Goal: Check status: Check status

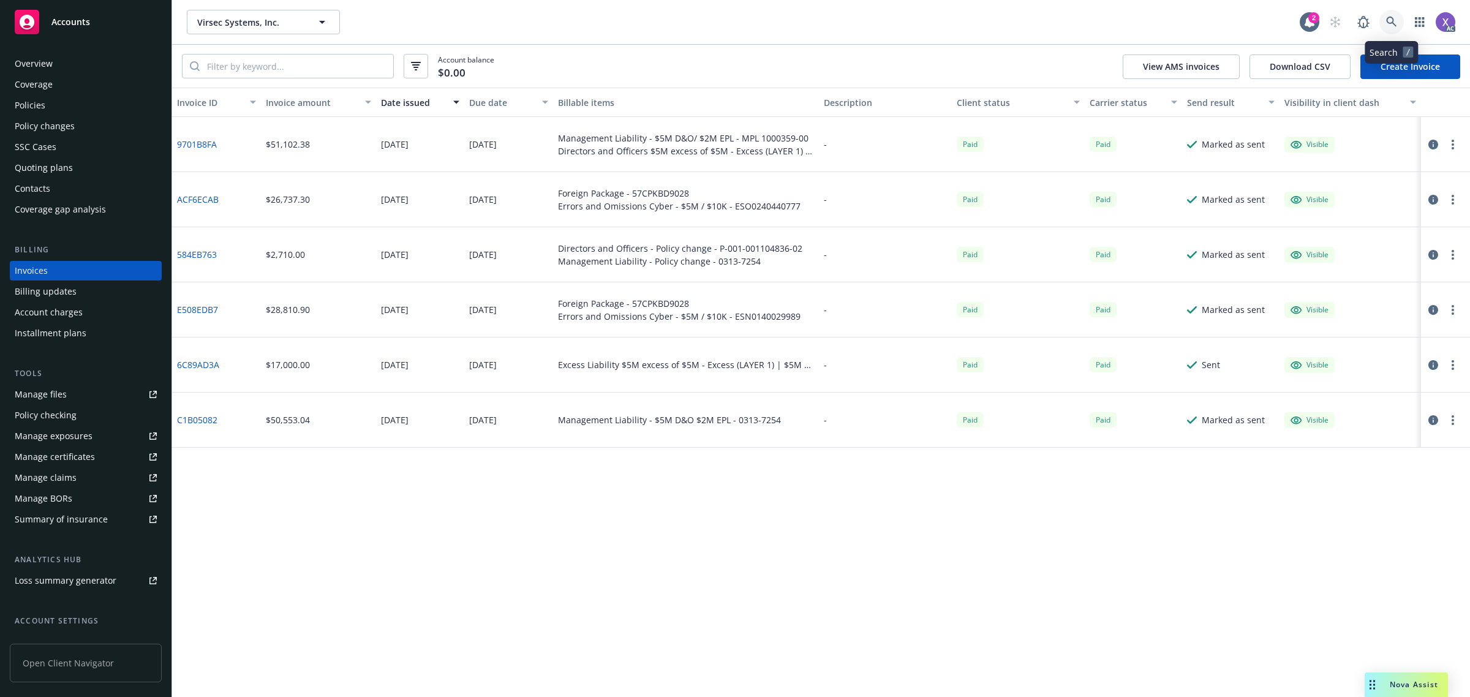
click at [1390, 23] on icon at bounding box center [1391, 22] width 11 height 11
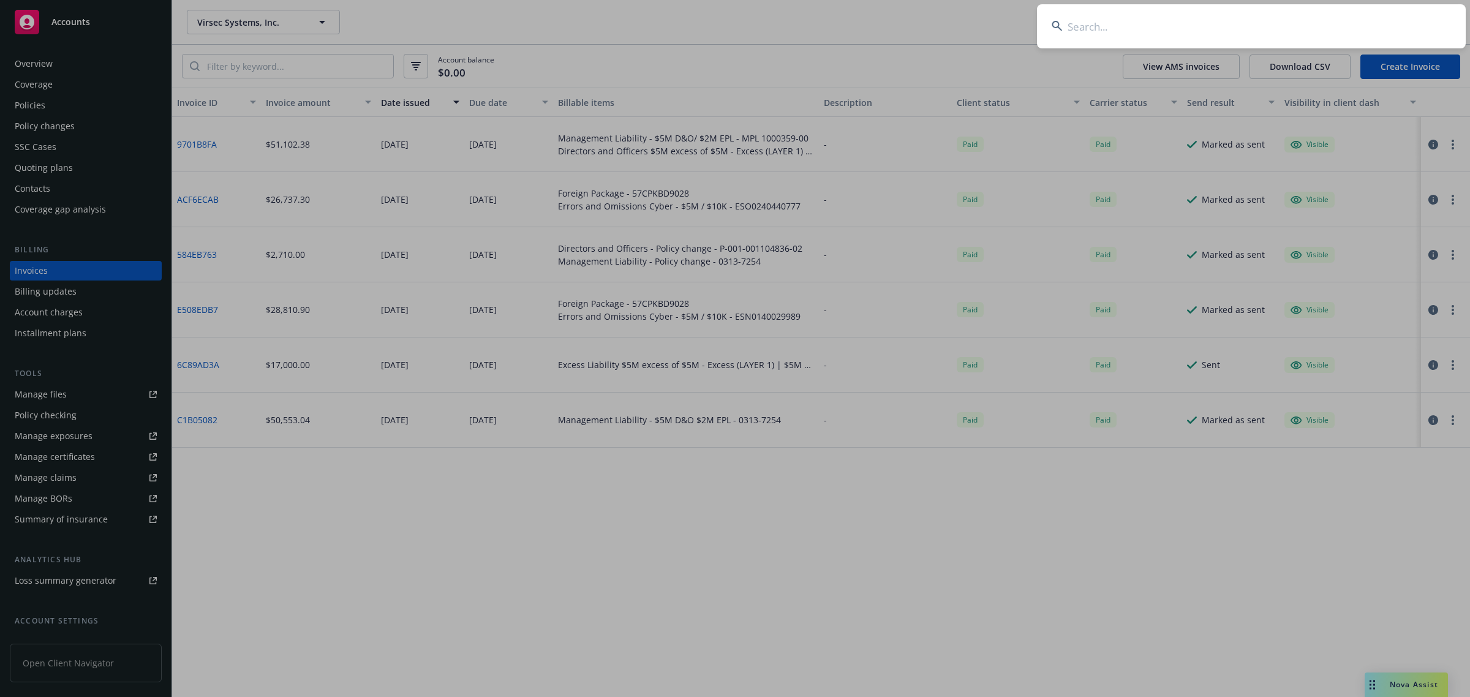
click at [1243, 43] on input at bounding box center [1251, 26] width 429 height 44
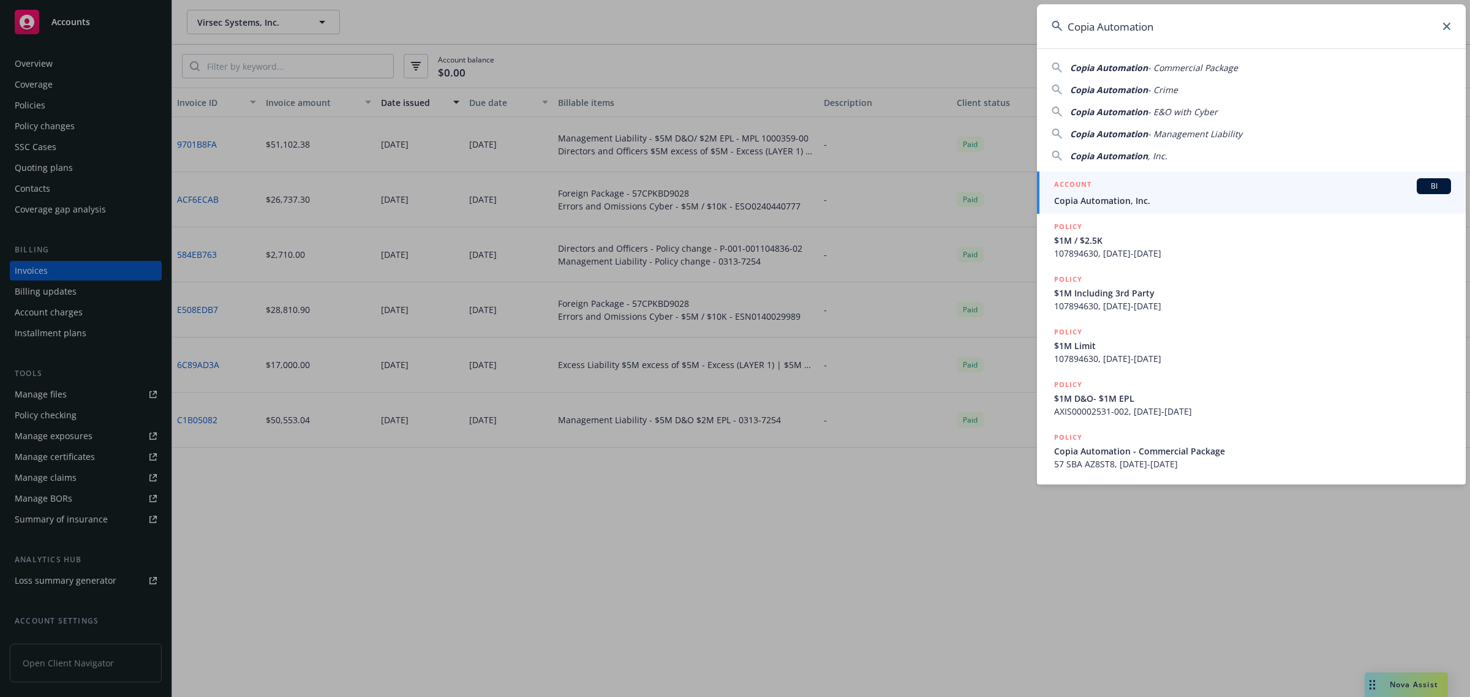
type input "Copia Automation"
click at [1126, 196] on span "Copia Automation, Inc." at bounding box center [1252, 200] width 397 height 13
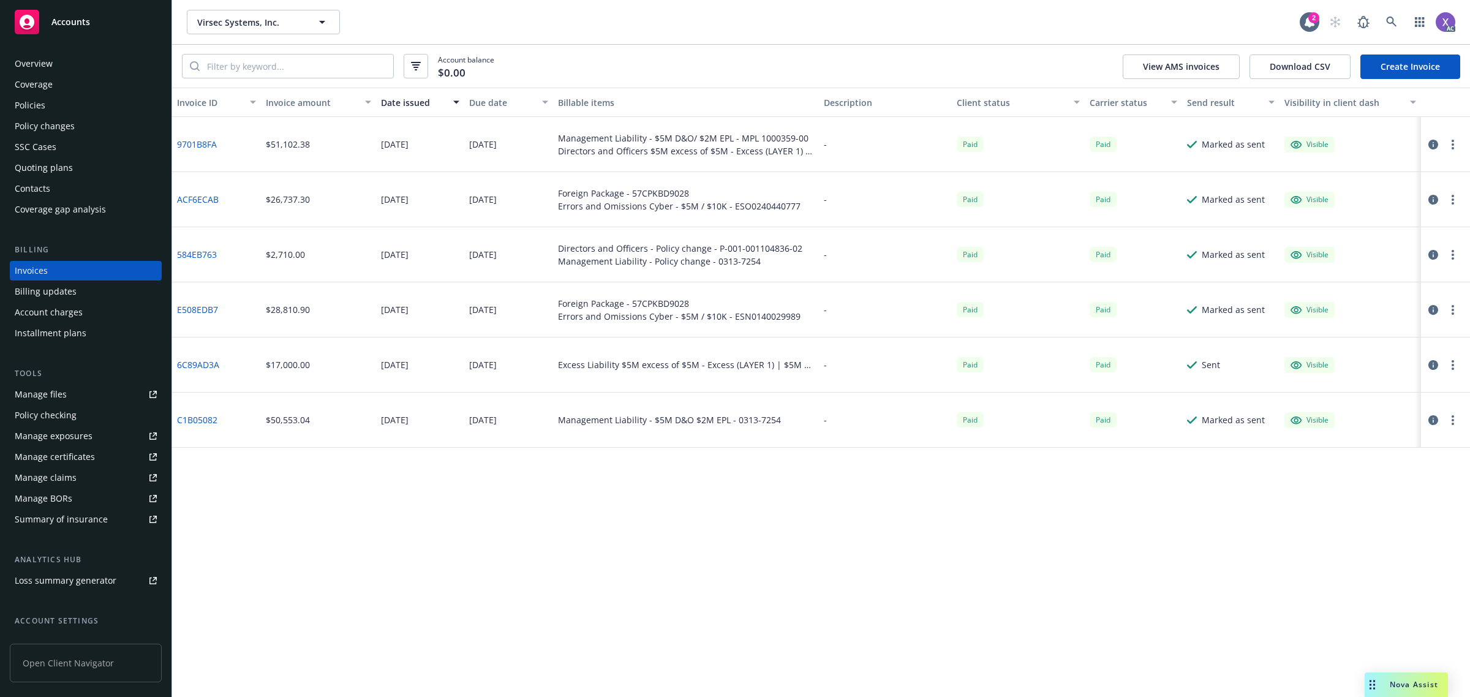
click at [44, 261] on div "Invoices" at bounding box center [31, 271] width 33 height 20
click at [1397, 20] on link at bounding box center [1391, 22] width 24 height 24
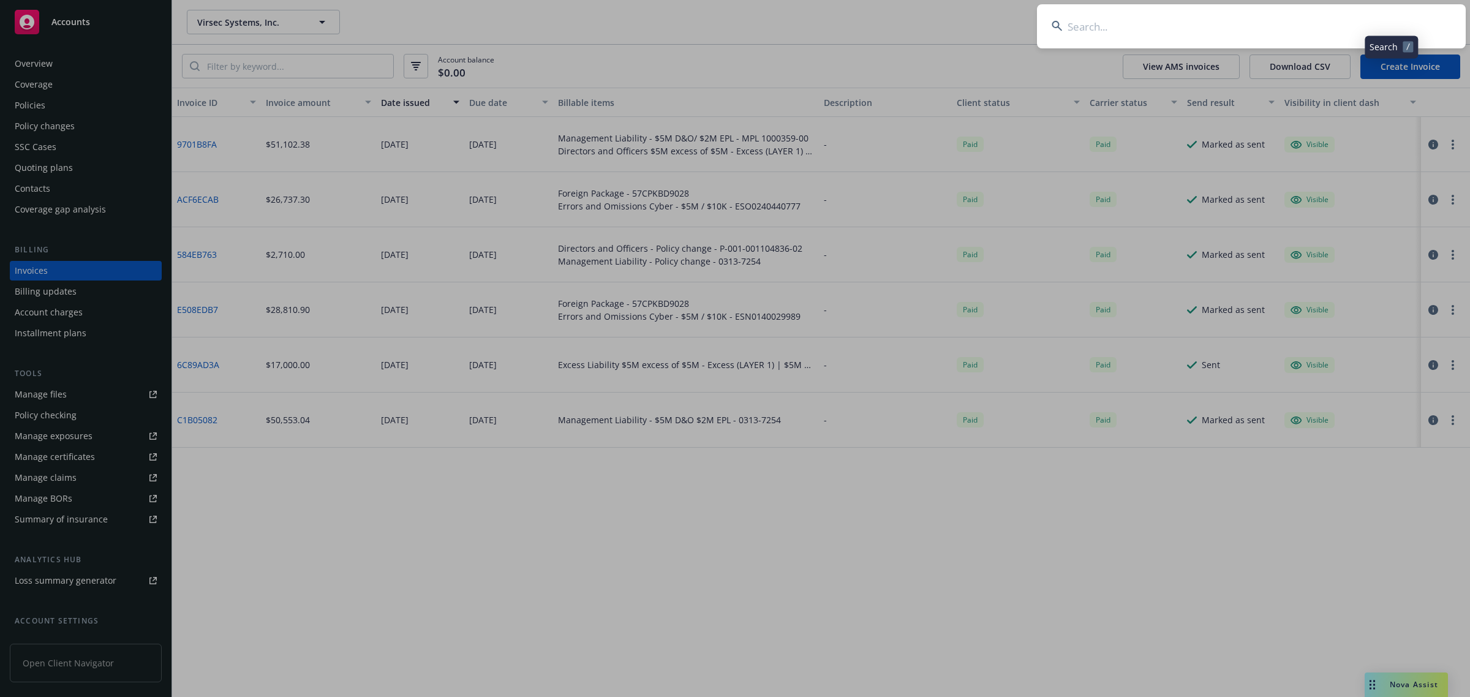
drag, startPoint x: 1397, startPoint y: 20, endPoint x: 1334, endPoint y: 32, distance: 64.1
click at [1334, 32] on input at bounding box center [1251, 26] width 429 height 44
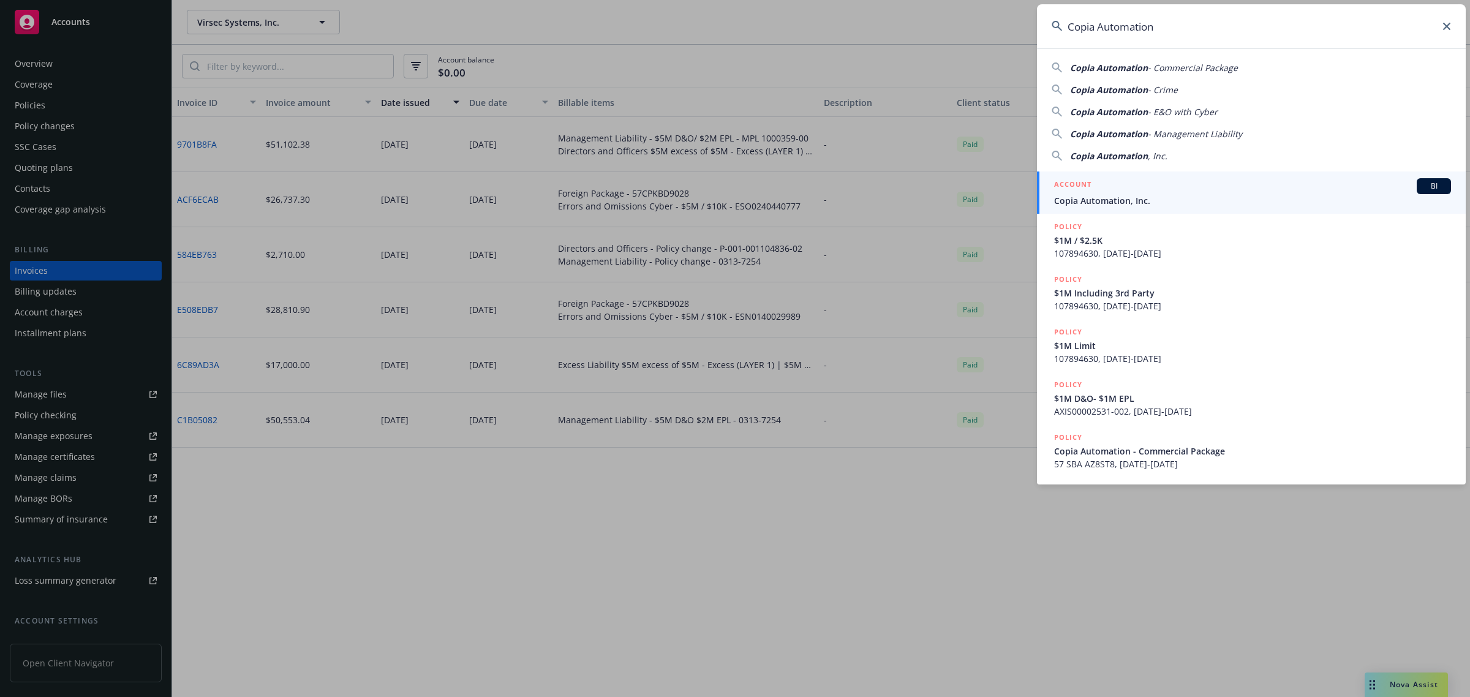
type input "Copia Automation"
click at [1134, 198] on span "Copia Automation, Inc." at bounding box center [1252, 200] width 397 height 13
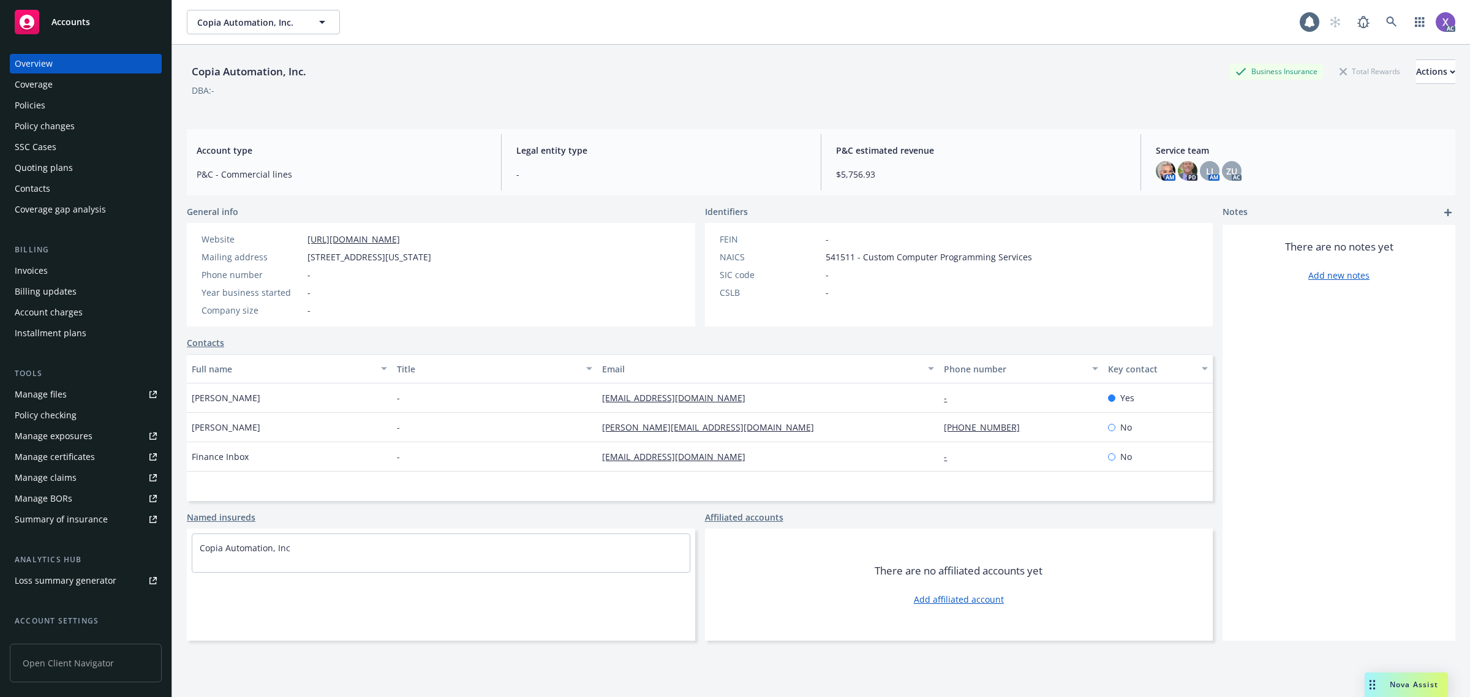
click at [36, 274] on div "Invoices" at bounding box center [31, 271] width 33 height 20
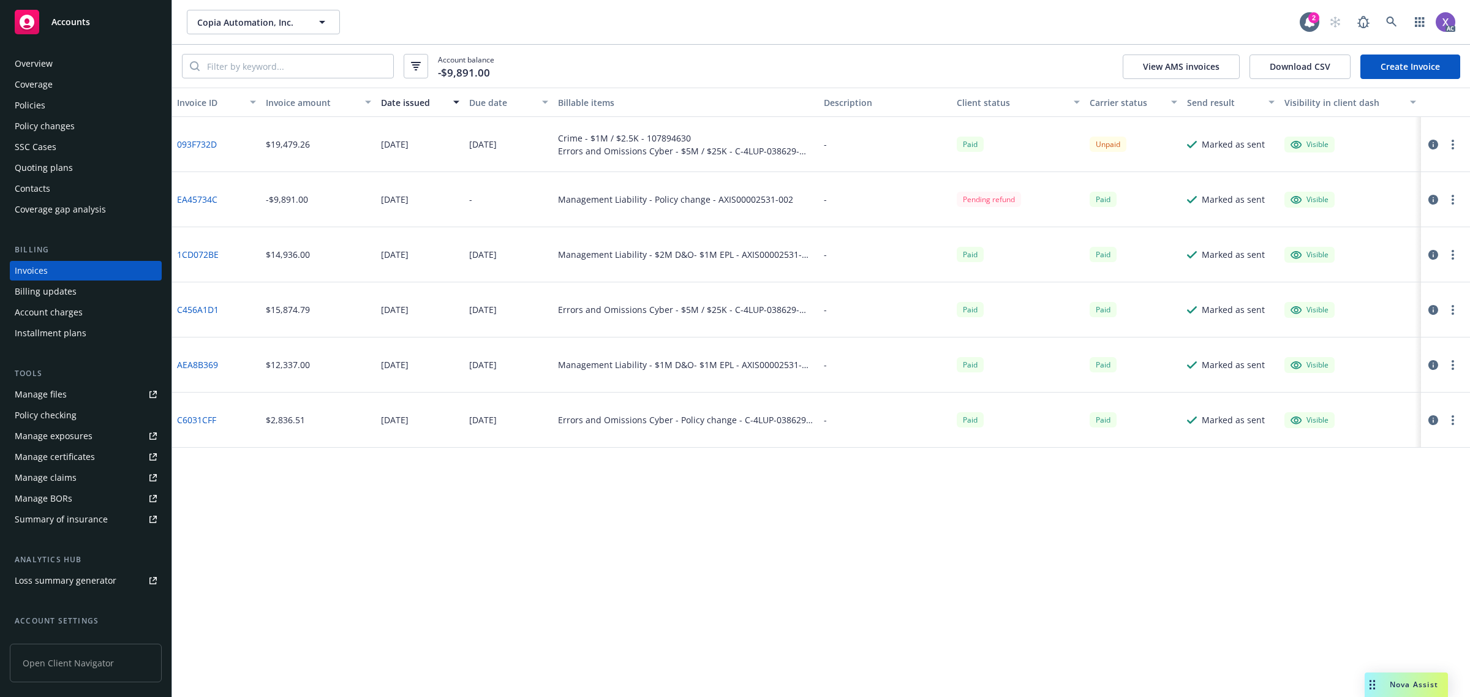
click at [198, 148] on link "093F732D" at bounding box center [197, 144] width 40 height 13
click at [1392, 21] on icon at bounding box center [1391, 22] width 10 height 10
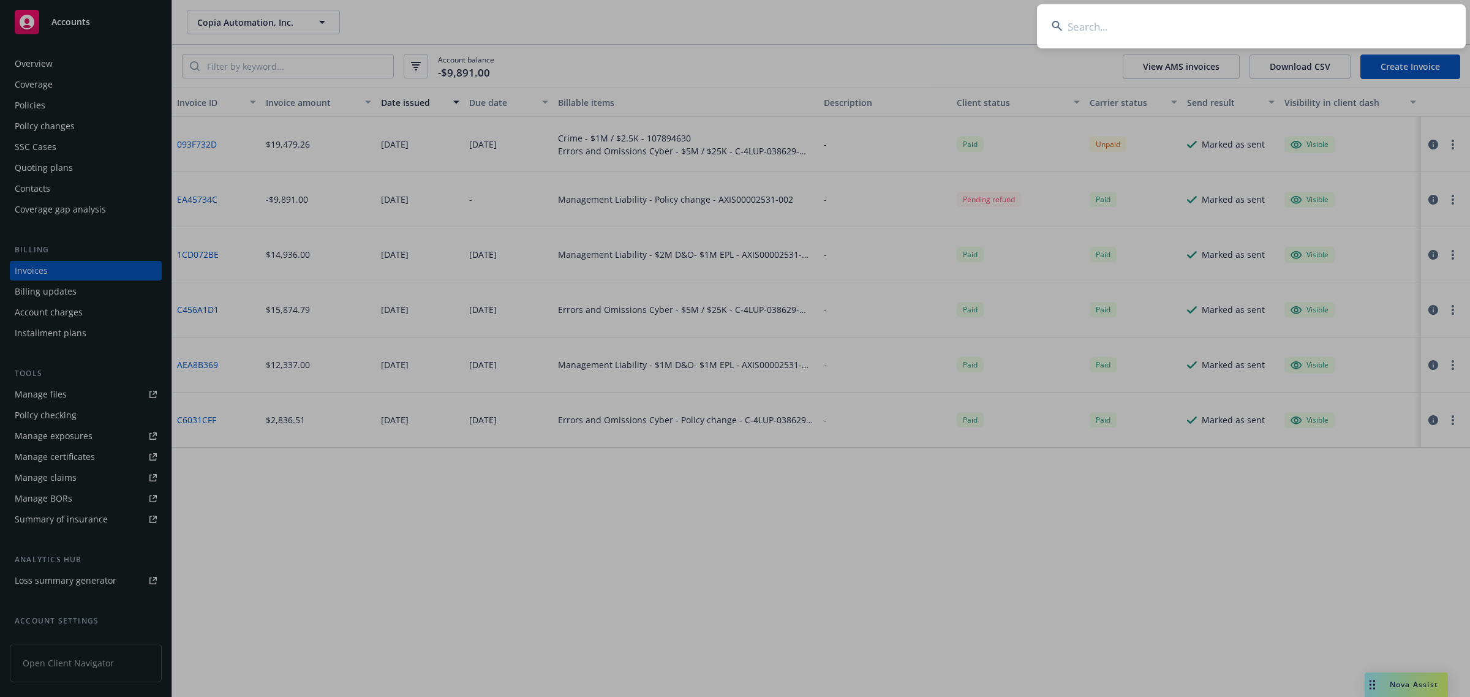
click at [1242, 28] on input at bounding box center [1251, 26] width 429 height 44
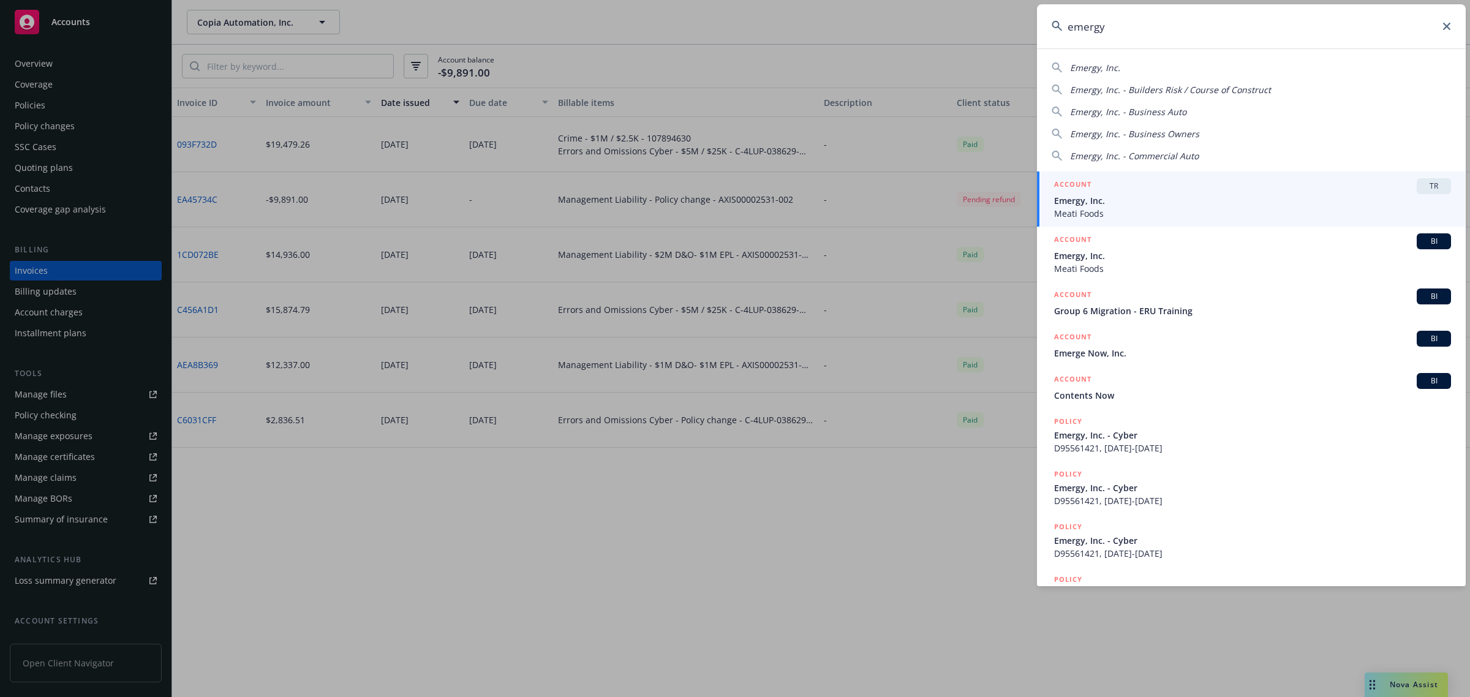
type input "emergy"
click at [1128, 210] on span "Meati Foods" at bounding box center [1252, 213] width 397 height 13
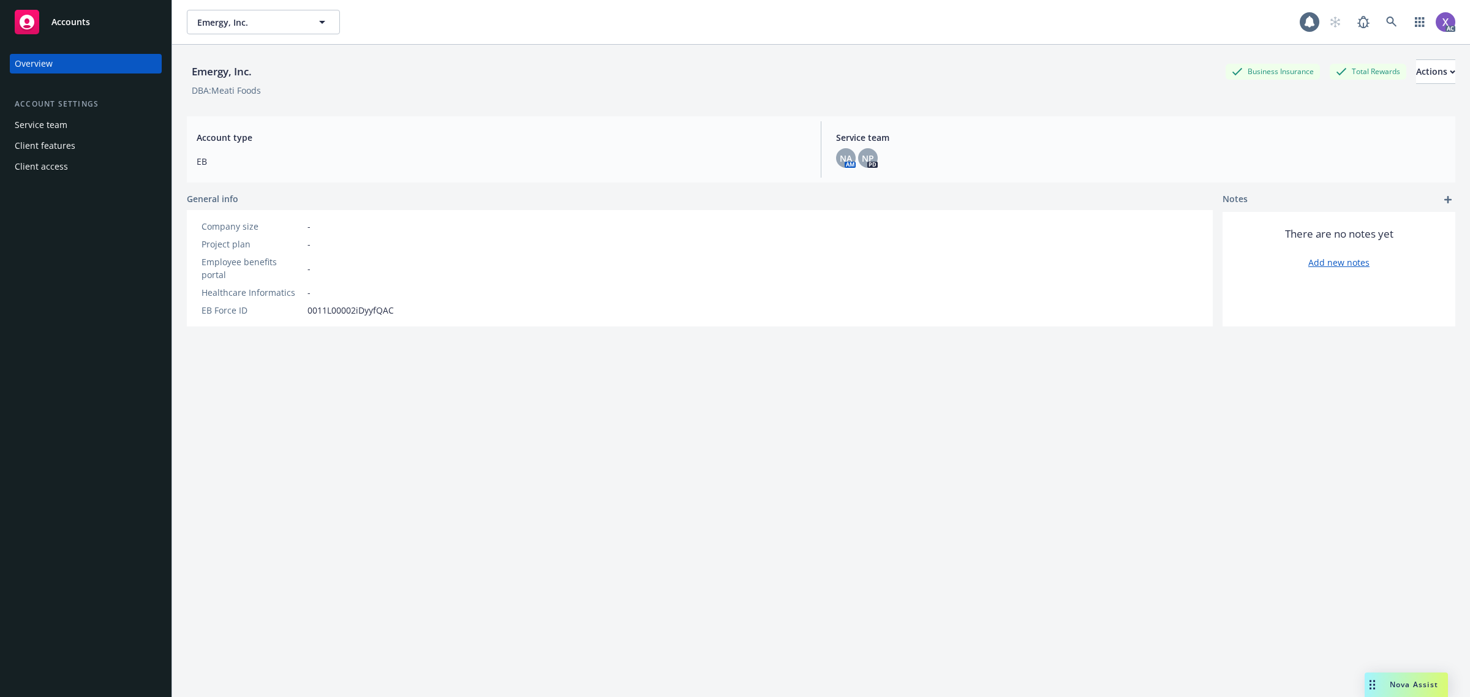
click at [44, 276] on div "Overview Account settings Service team Client features Client access" at bounding box center [85, 368] width 171 height 658
click at [1390, 28] on link at bounding box center [1391, 22] width 24 height 24
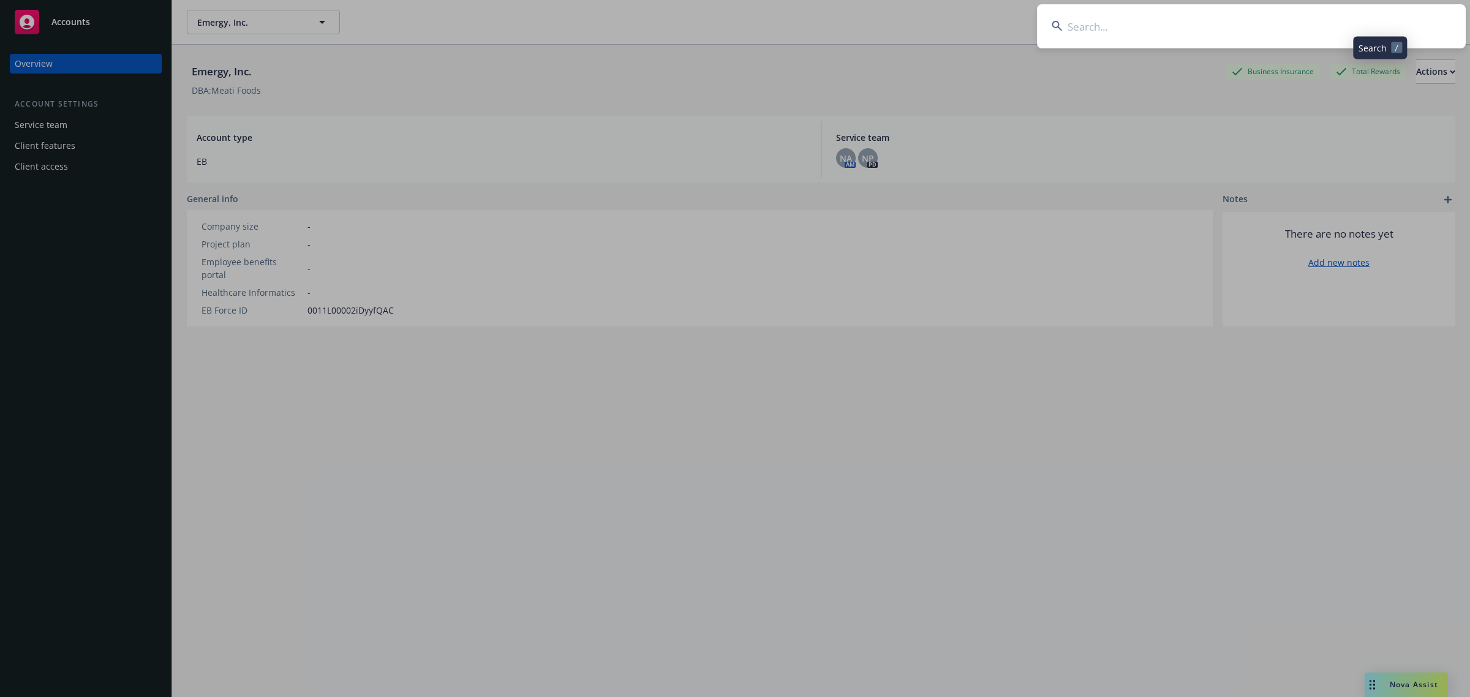
click at [1248, 31] on input at bounding box center [1251, 26] width 429 height 44
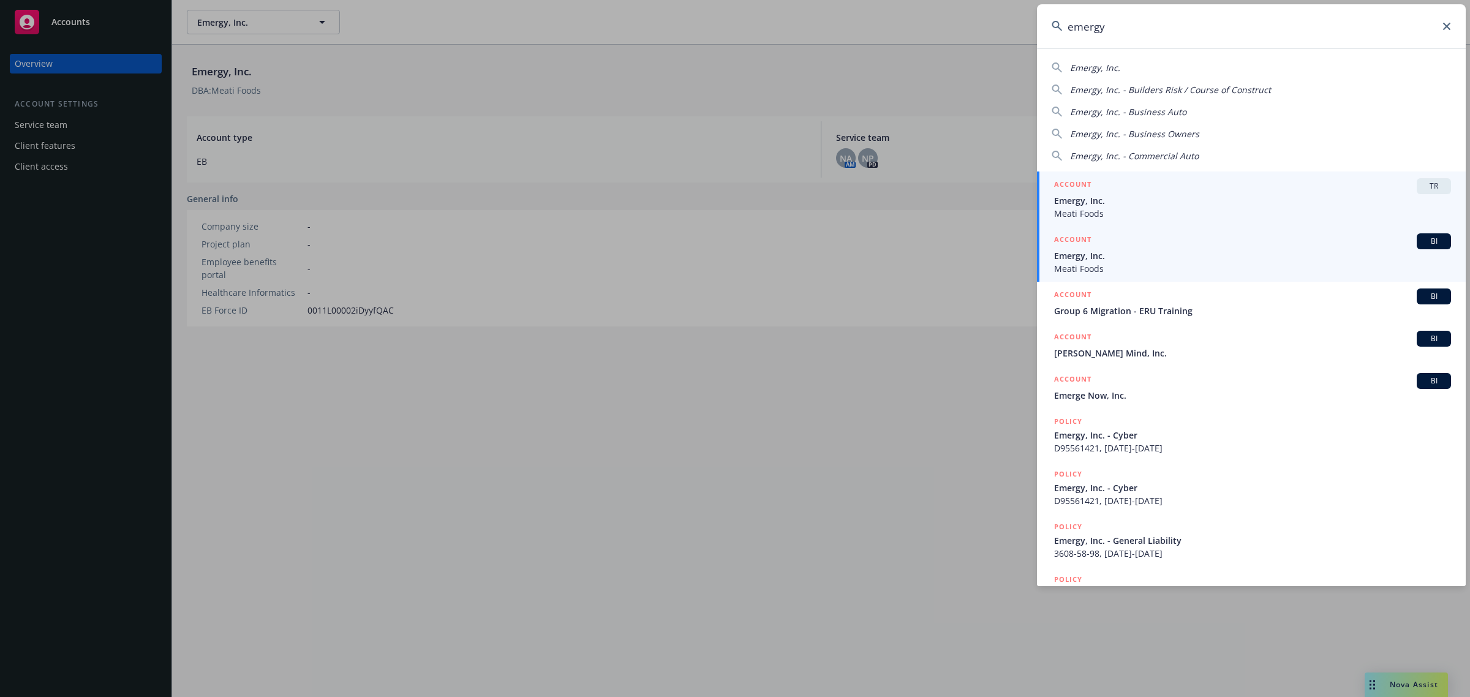
type input "emergy"
click at [1120, 273] on span "Meati Foods" at bounding box center [1252, 268] width 397 height 13
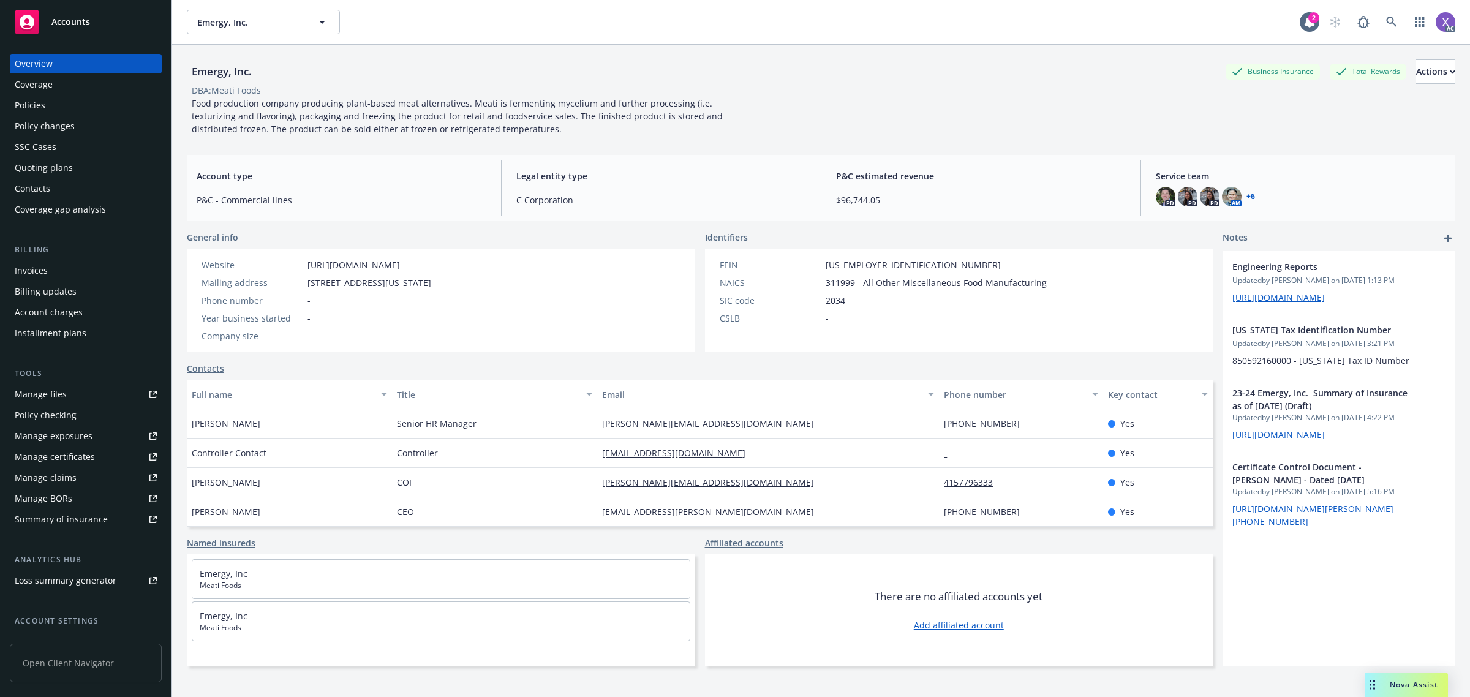
click at [56, 271] on div "Invoices" at bounding box center [86, 271] width 142 height 20
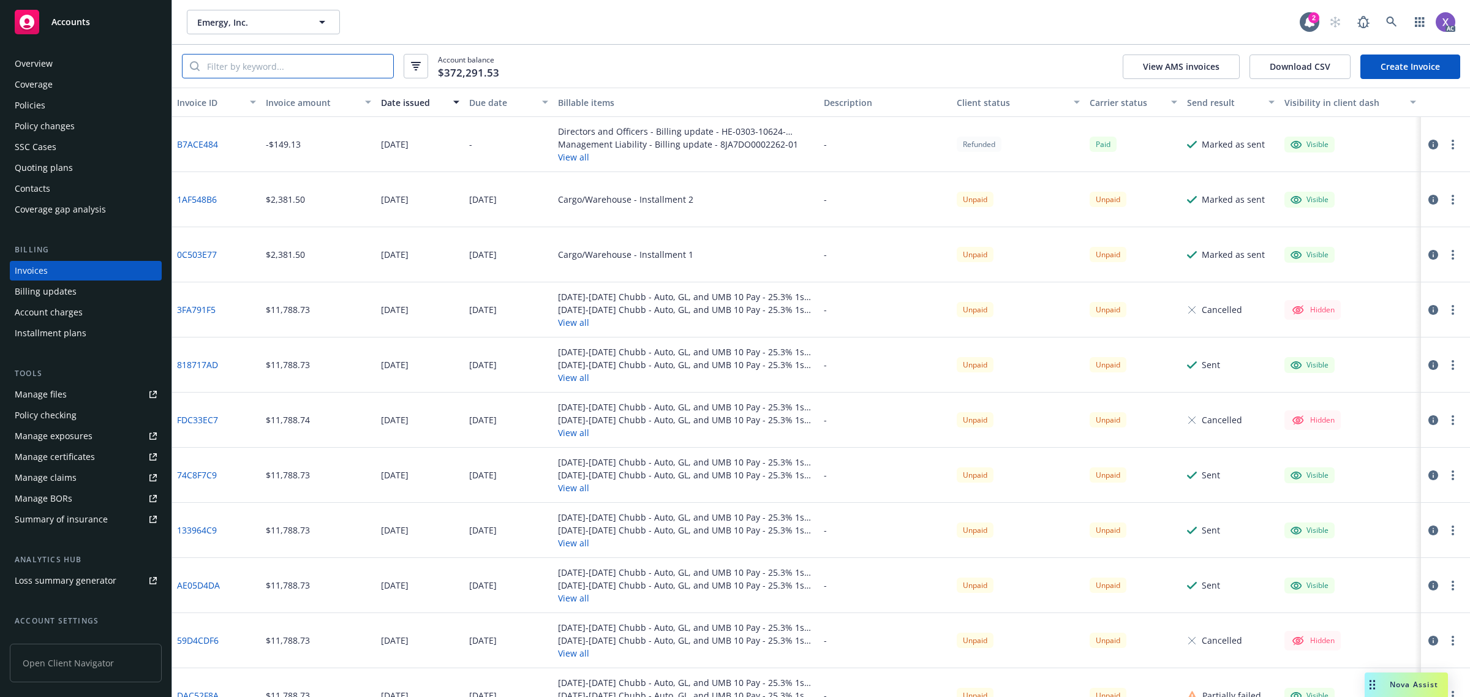
click at [288, 68] on input "search" at bounding box center [297, 66] width 194 height 23
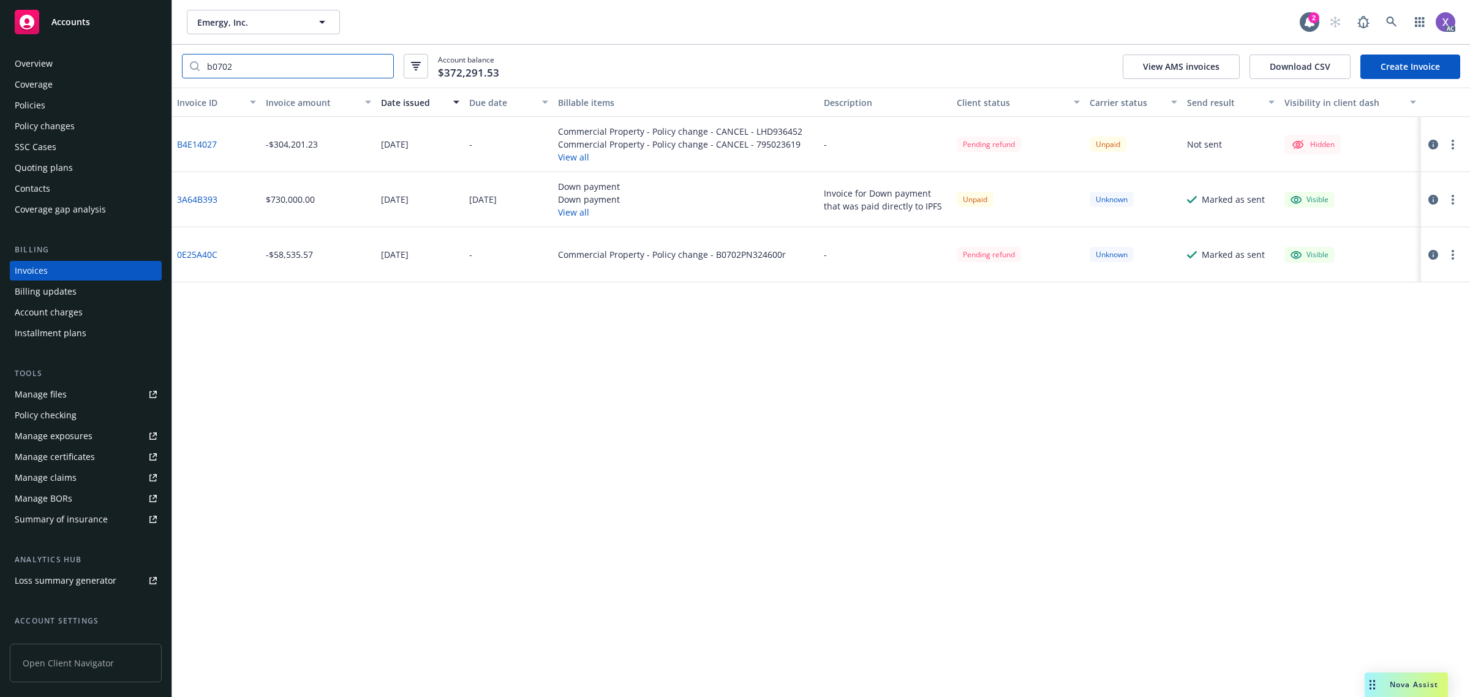
type input "b0702"
click at [197, 256] on link "0E25A40C" at bounding box center [197, 254] width 40 height 13
click at [190, 145] on link "B4E14027" at bounding box center [197, 144] width 40 height 13
drag, startPoint x: 1378, startPoint y: 23, endPoint x: 1391, endPoint y: 21, distance: 12.9
click at [1378, 23] on div "AC" at bounding box center [1389, 22] width 132 height 24
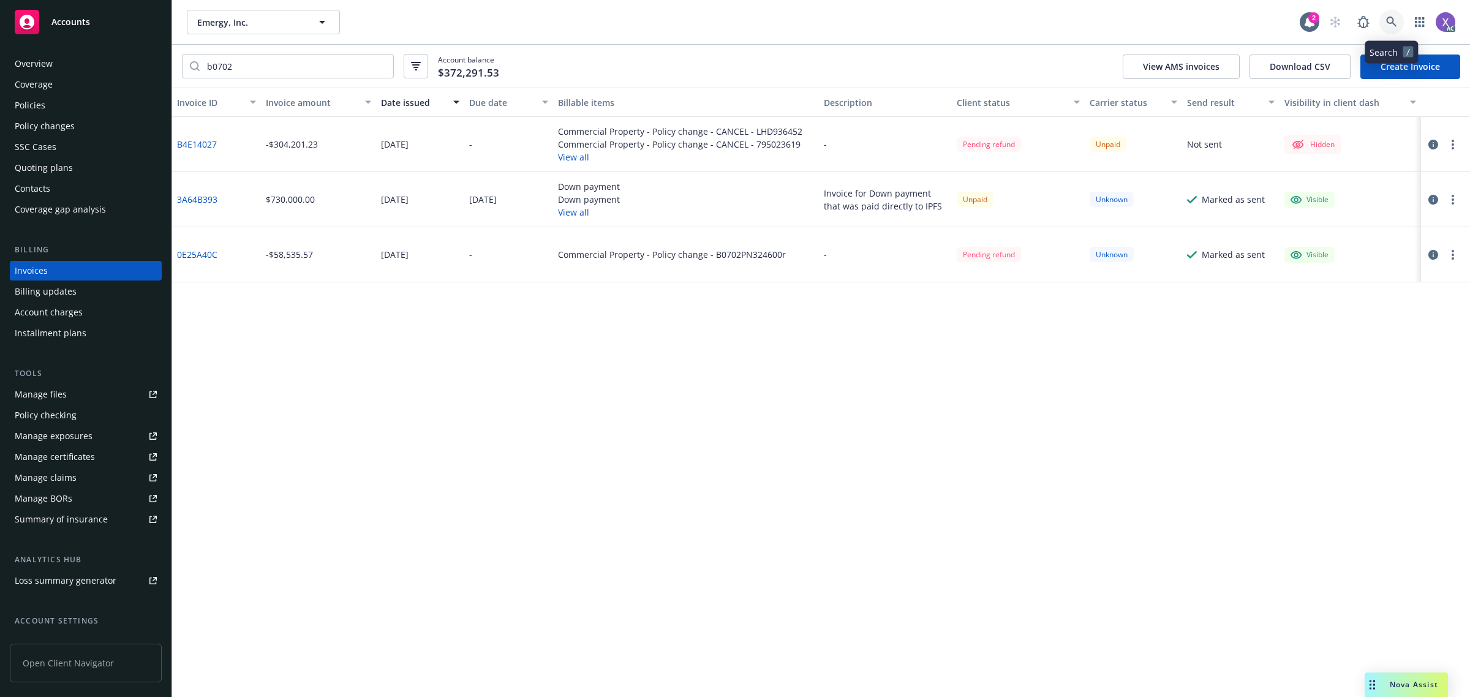
click at [1394, 21] on icon at bounding box center [1391, 22] width 11 height 11
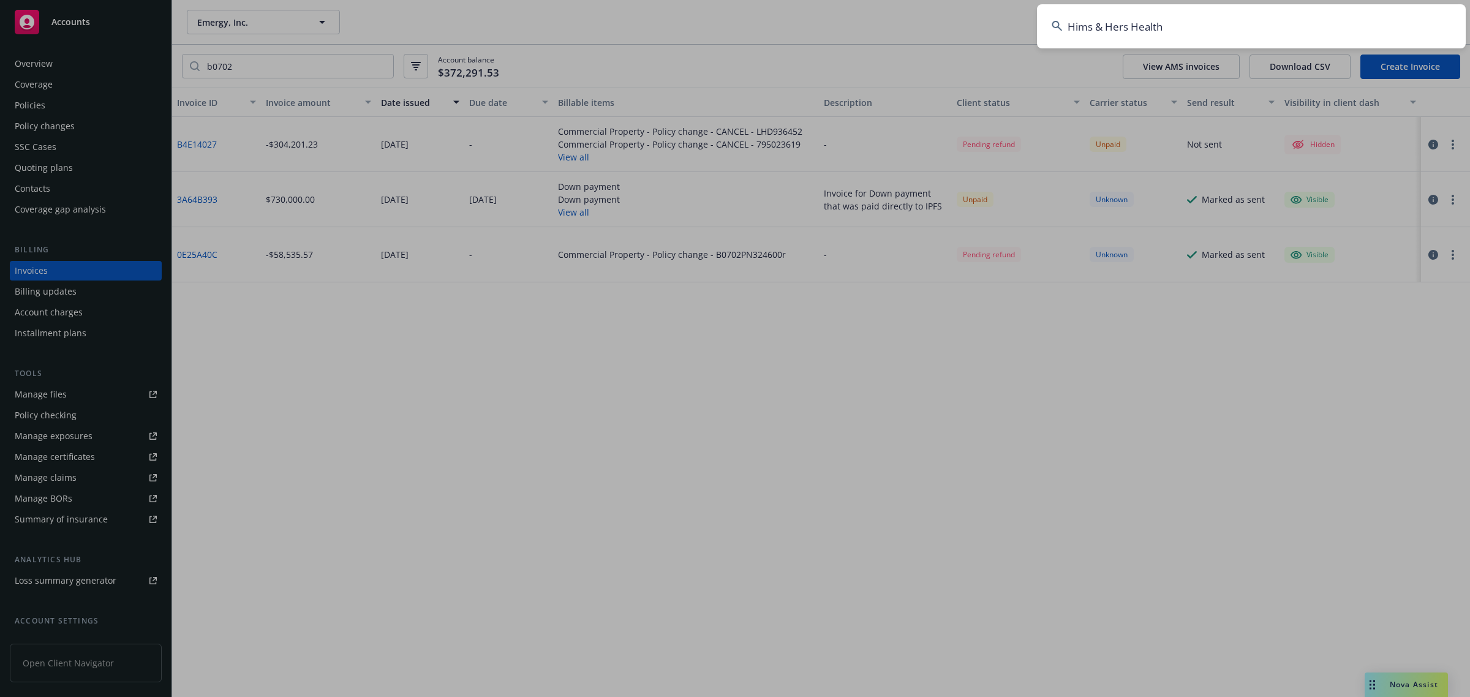
click at [1274, 23] on input "Hims & Hers Health" at bounding box center [1251, 26] width 429 height 44
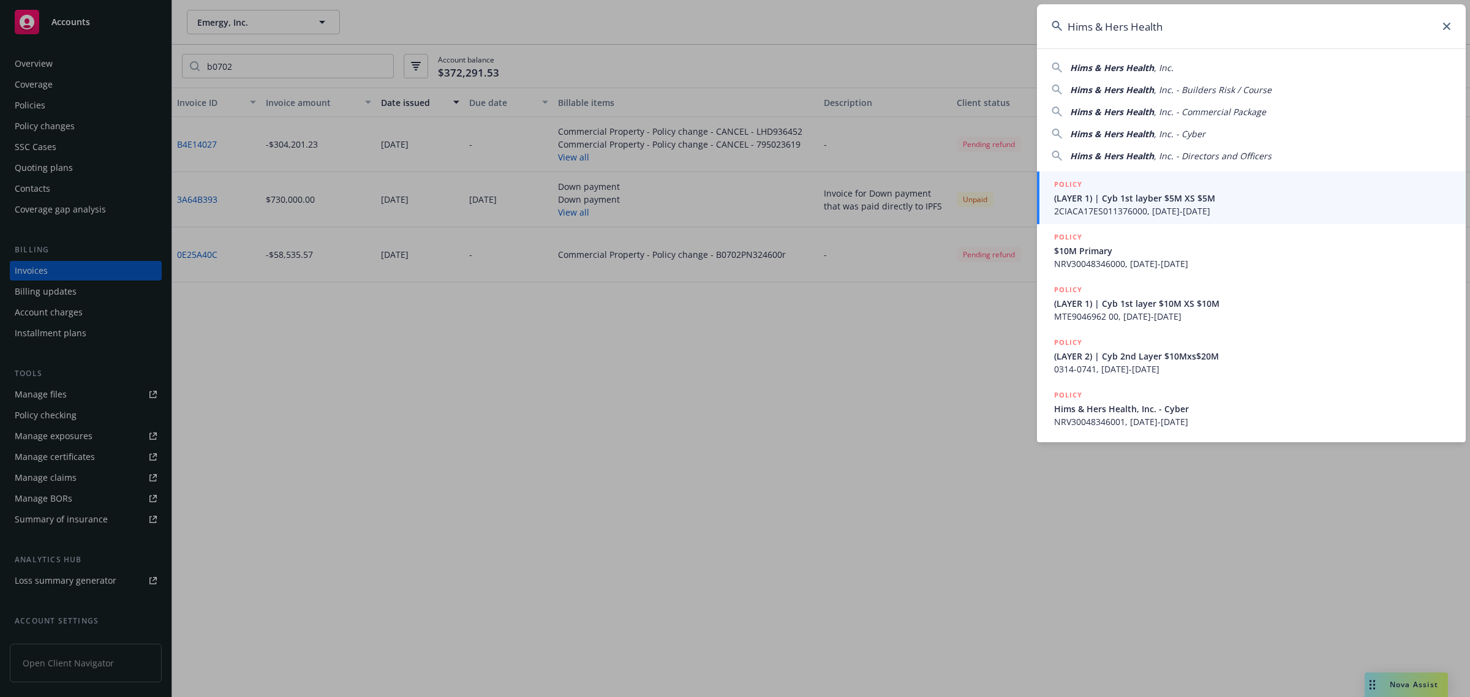
type input "Hims & Hers Health"
click at [1119, 206] on span "2CIACA17ES011376000, 11/14/2022-11/14/2023" at bounding box center [1252, 211] width 397 height 13
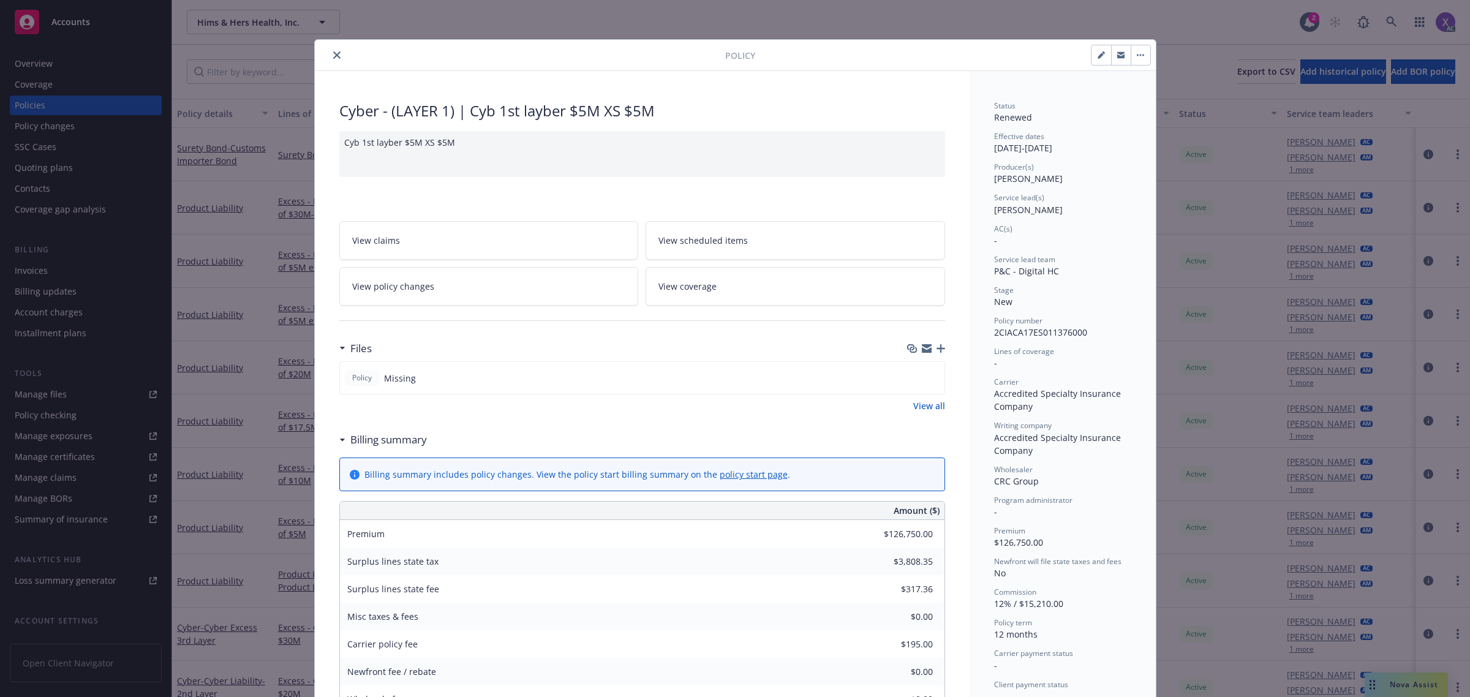
click at [333, 55] on icon "close" at bounding box center [336, 54] width 7 height 7
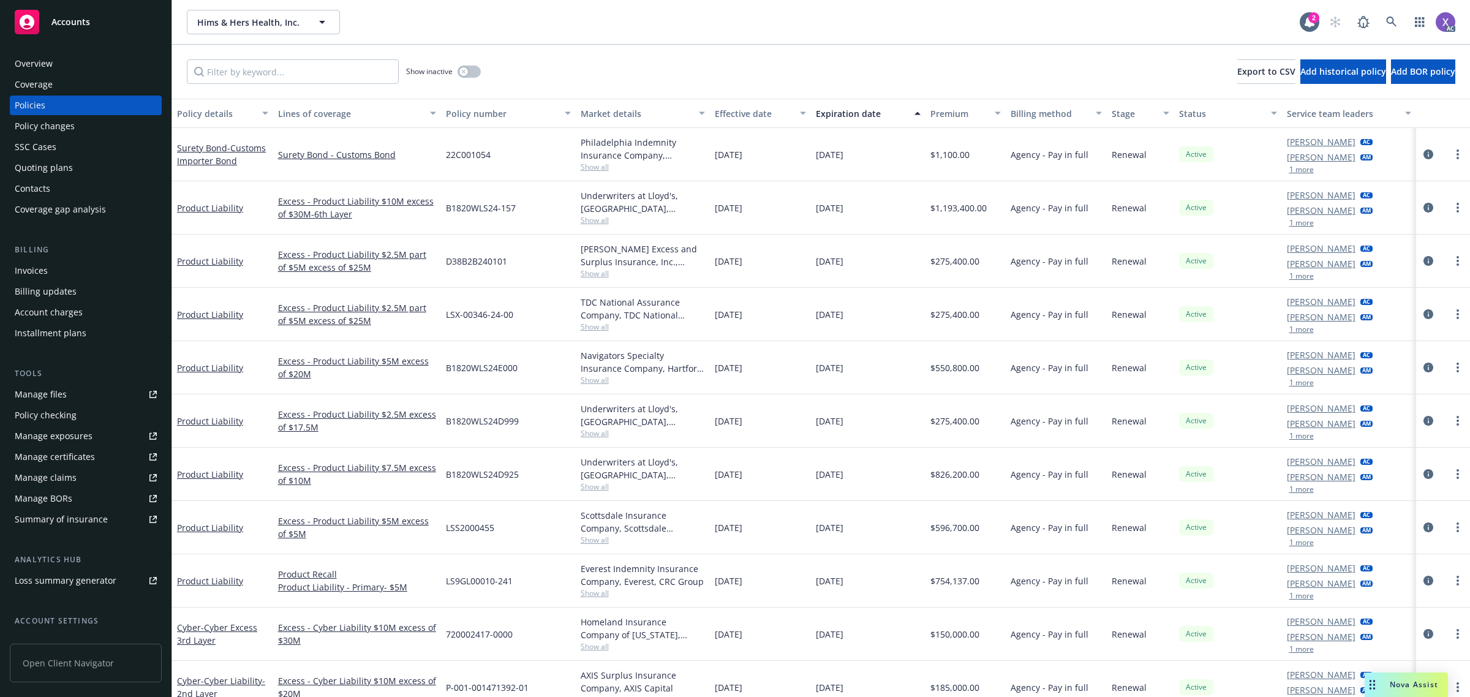
click at [45, 270] on div "Invoices" at bounding box center [31, 271] width 33 height 20
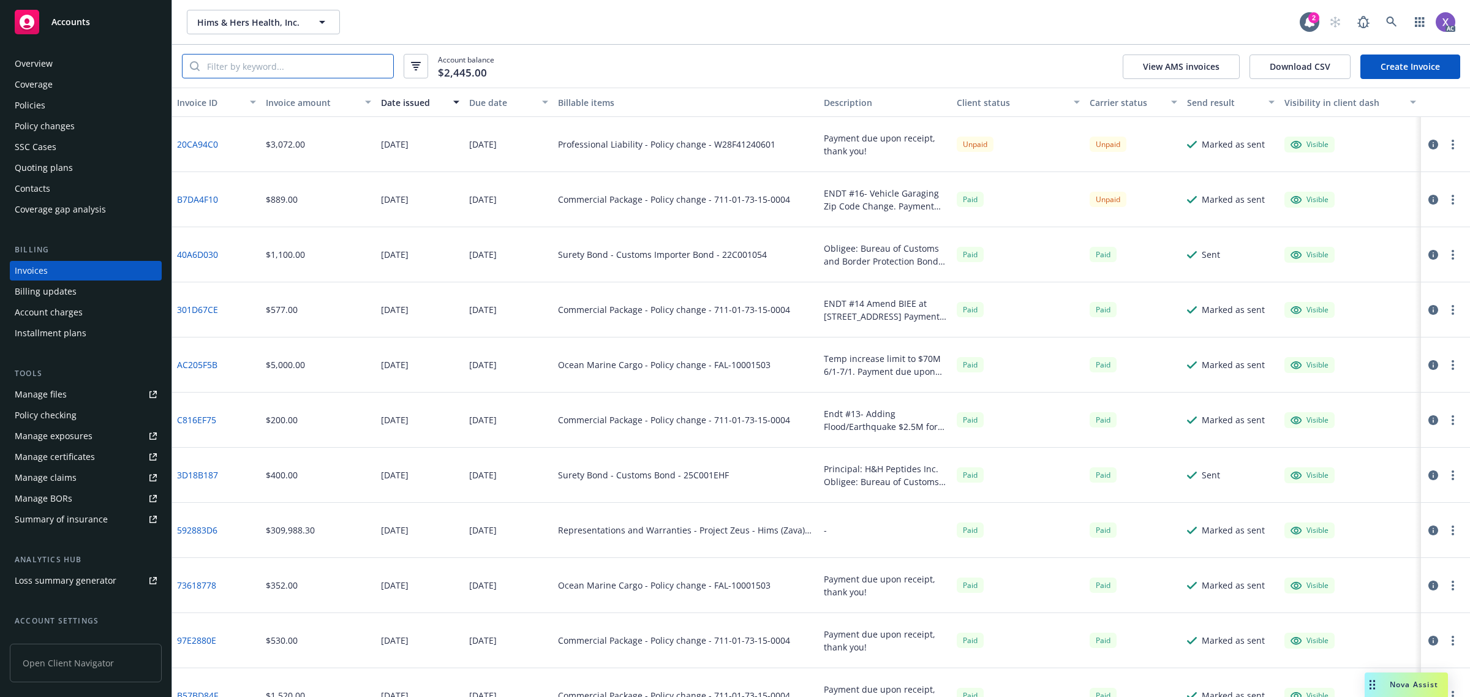
click at [254, 66] on input "search" at bounding box center [297, 66] width 194 height 23
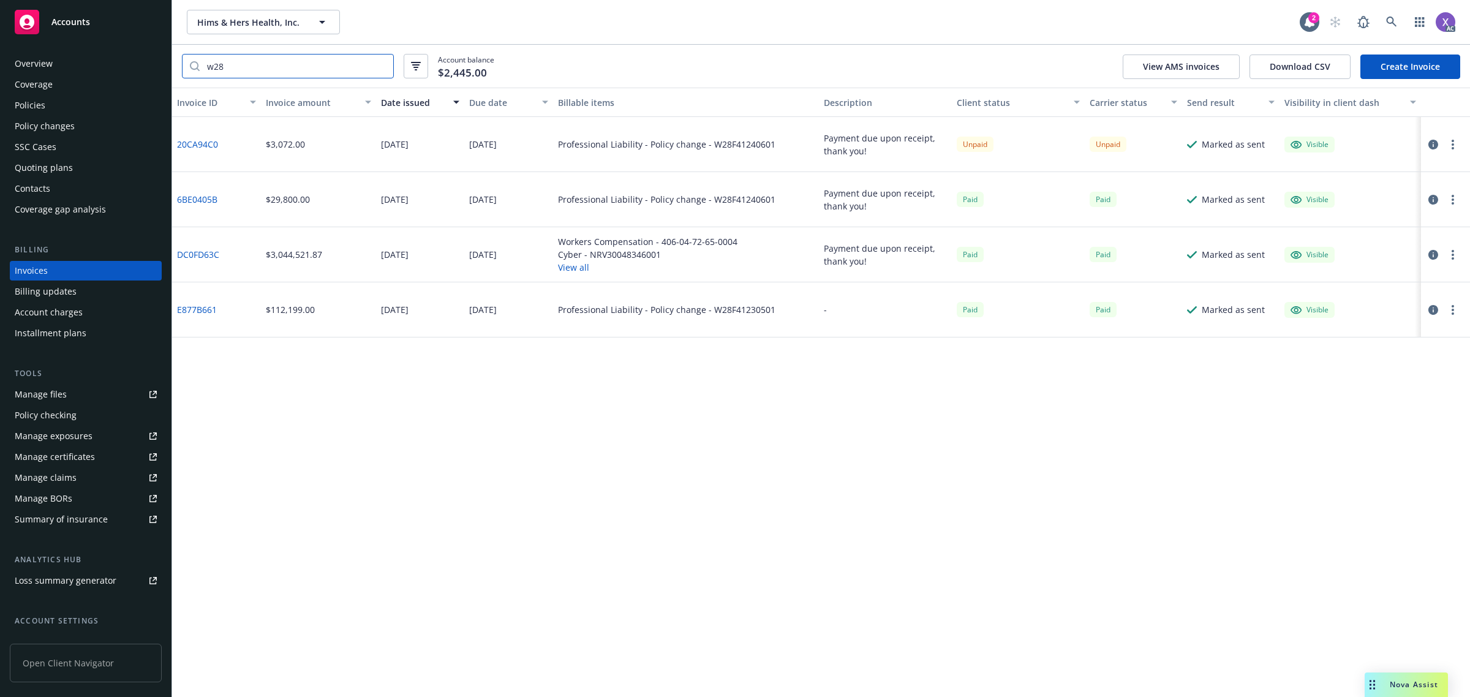
type input "w28"
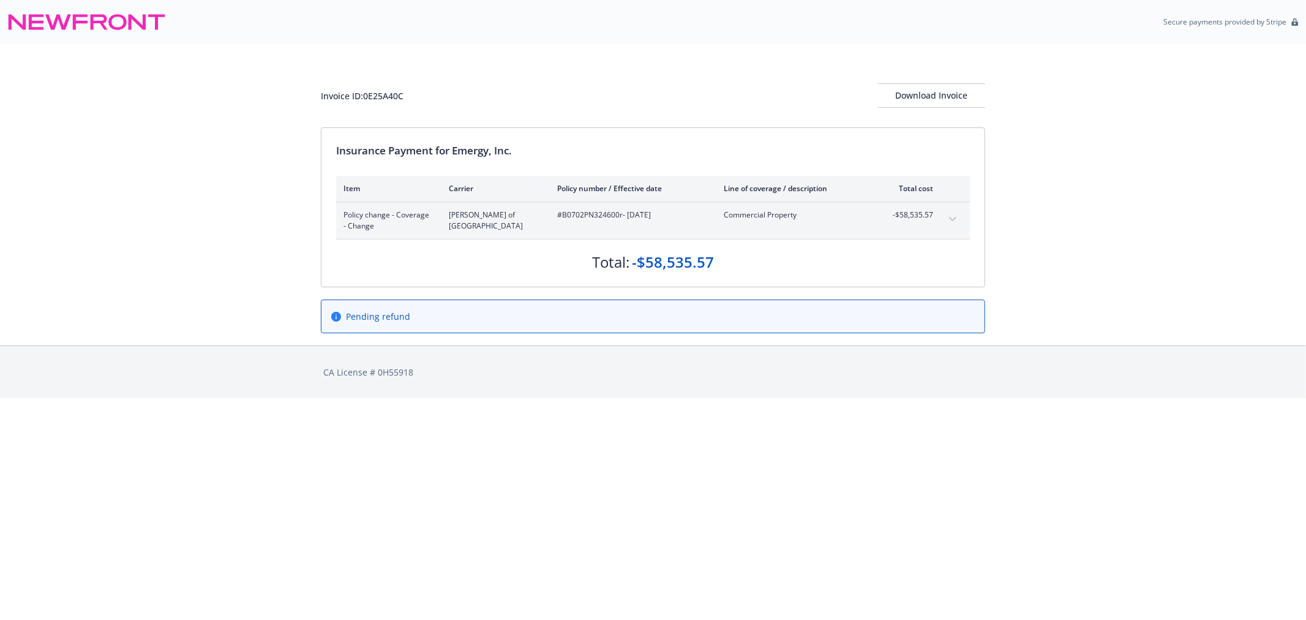
click at [954, 220] on icon "expand content" at bounding box center [952, 219] width 7 height 5
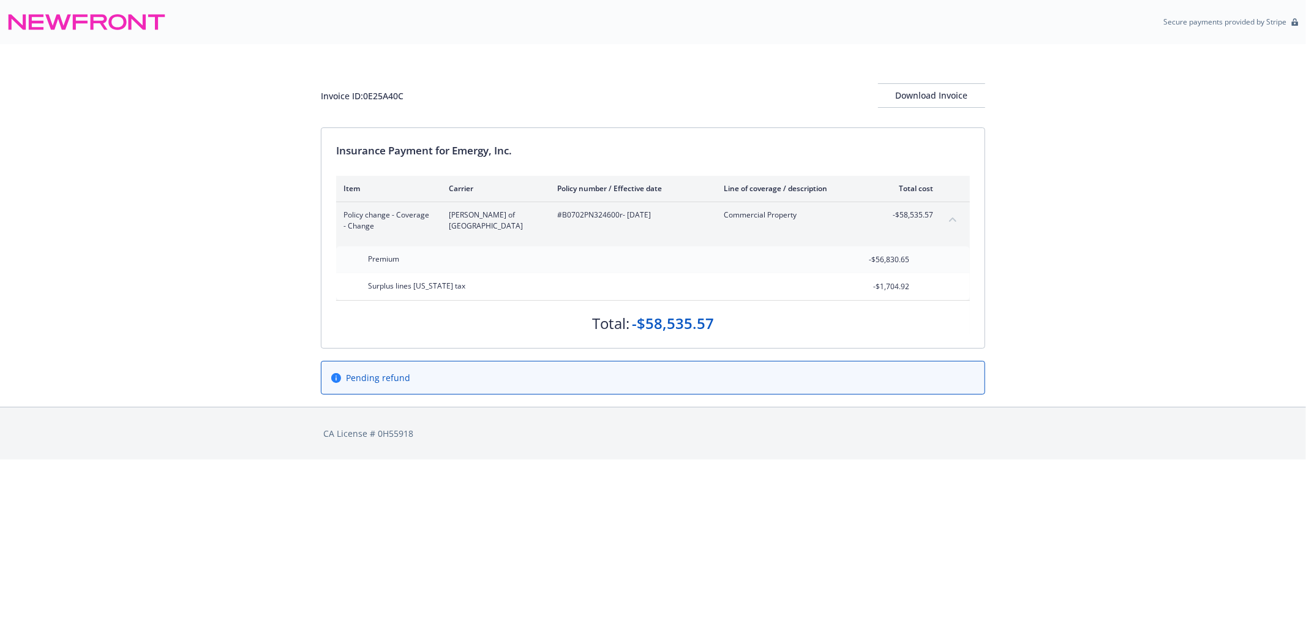
click at [954, 220] on icon "collapse content" at bounding box center [952, 219] width 7 height 5
